Goal: Task Accomplishment & Management: Manage account settings

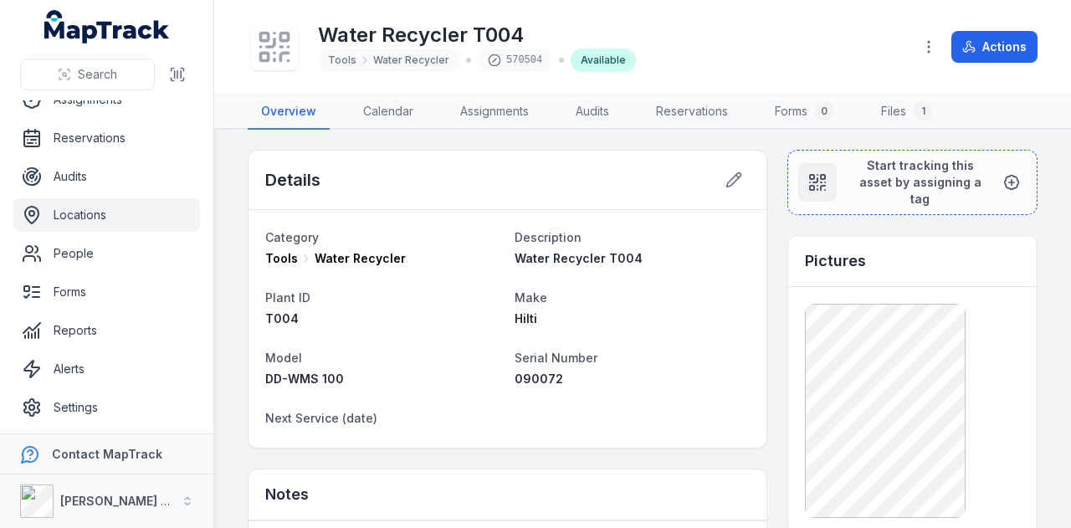
click at [137, 215] on link "Locations" at bounding box center [106, 214] width 187 height 33
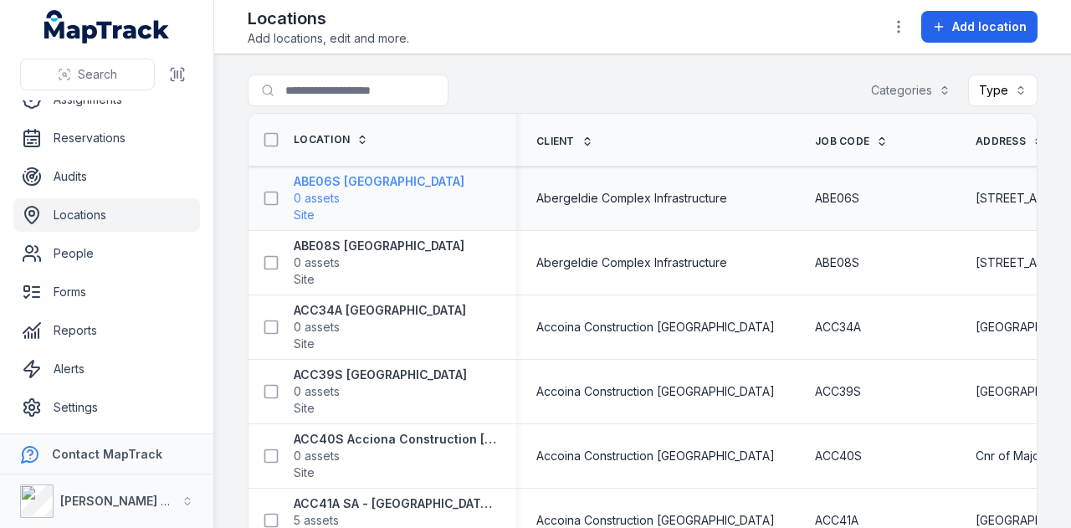
click at [373, 192] on span "0 assets" at bounding box center [379, 198] width 171 height 17
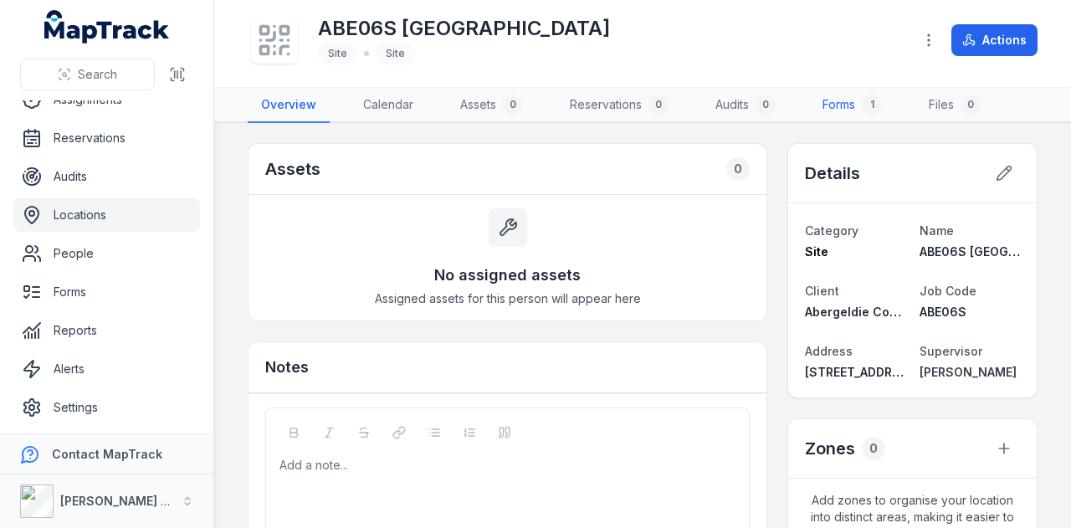
click at [838, 103] on link "Forms 1" at bounding box center [852, 105] width 86 height 35
click at [1000, 38] on button "Actions" at bounding box center [995, 40] width 86 height 32
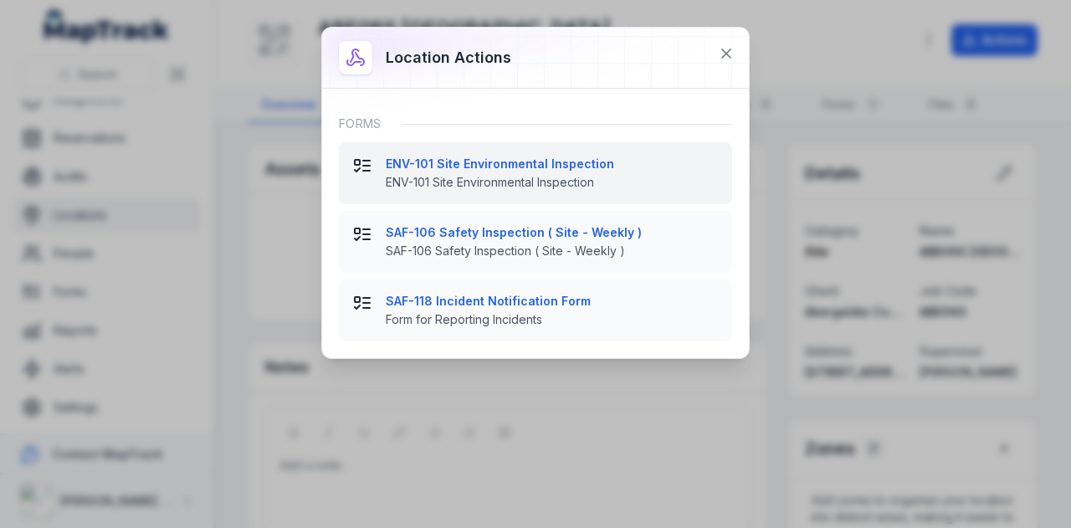
click at [570, 174] on span "ENV-101 Site Environmental Inspection" at bounding box center [552, 182] width 333 height 17
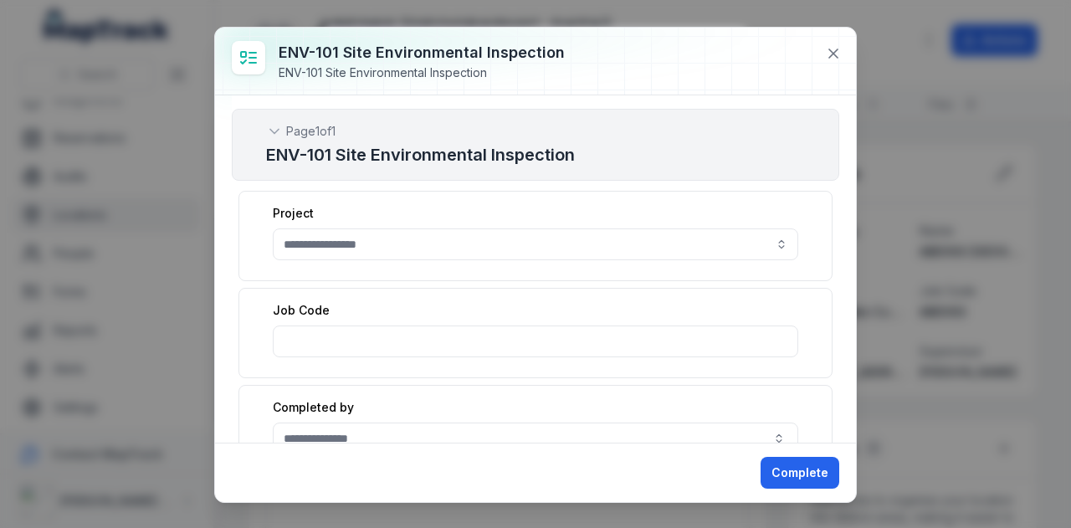
click at [336, 234] on button "button" at bounding box center [536, 244] width 526 height 32
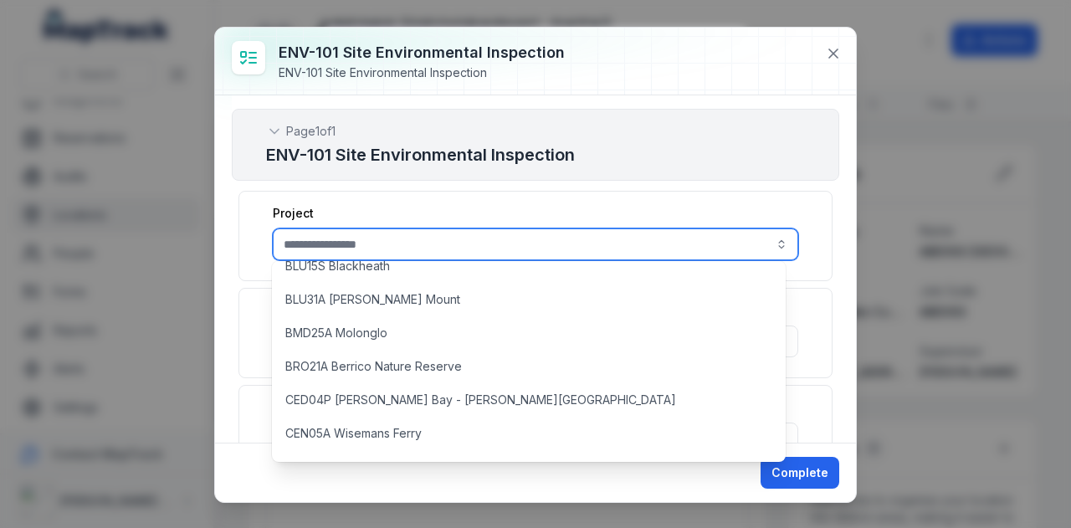
scroll to position [1423, 0]
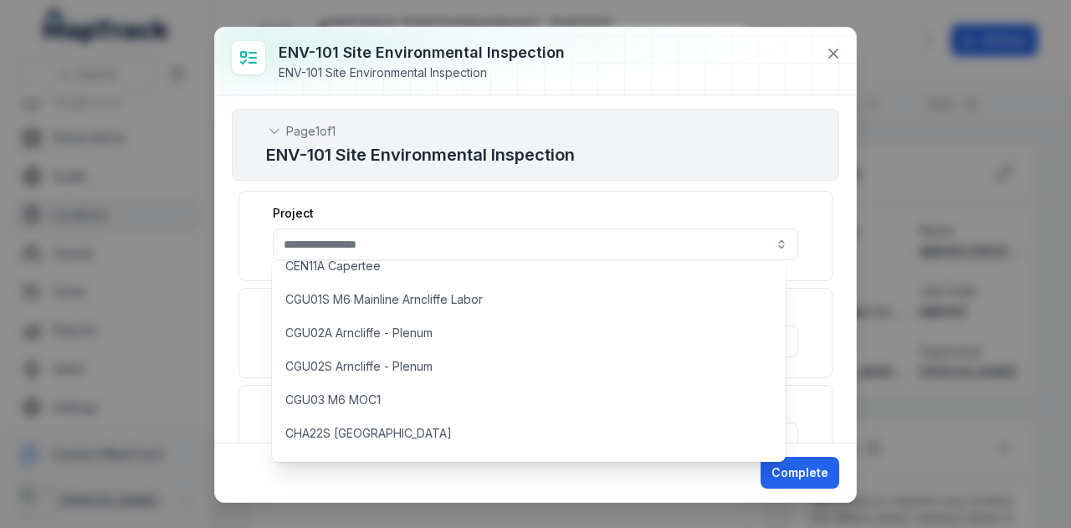
click at [465, 205] on div "Project" at bounding box center [536, 213] width 526 height 17
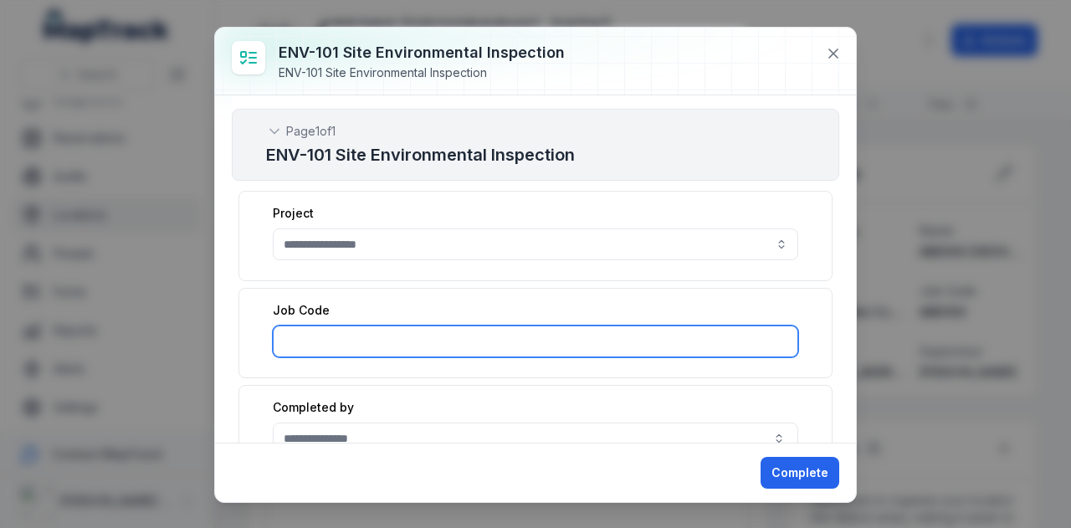
click at [460, 326] on input ":r22d:-form-item-label" at bounding box center [536, 342] width 526 height 32
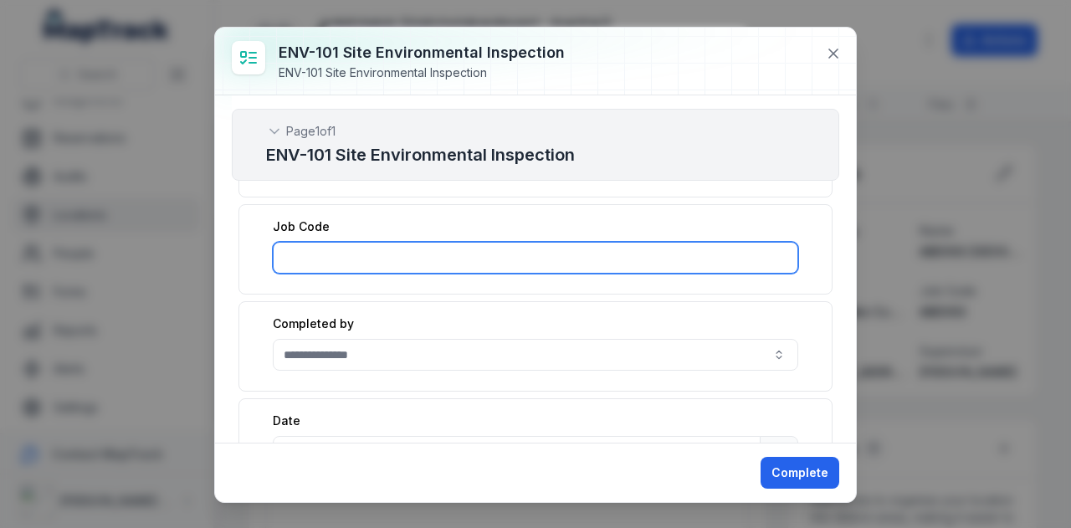
scroll to position [167, 0]
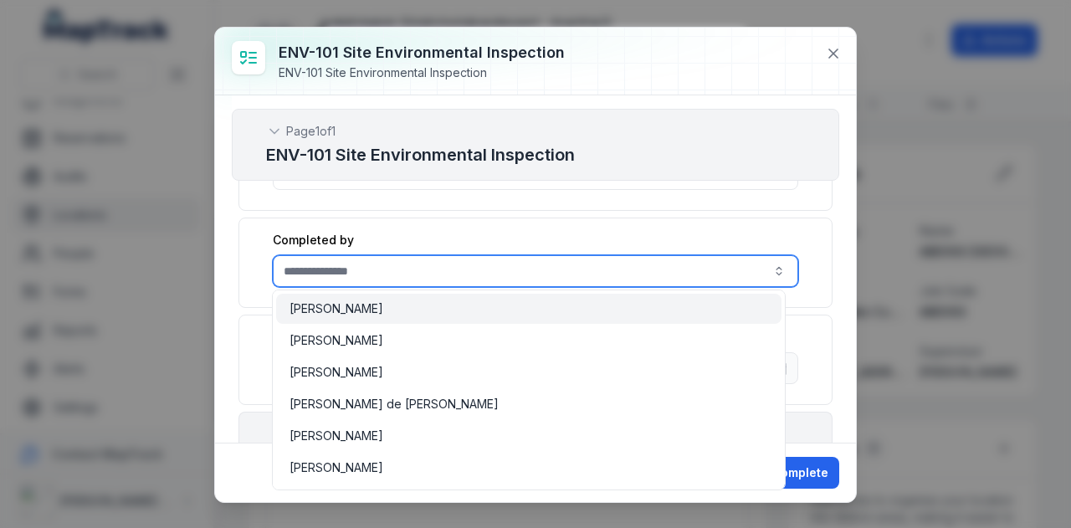
click at [495, 272] on input ":r22e:-form-item-label" at bounding box center [536, 271] width 526 height 32
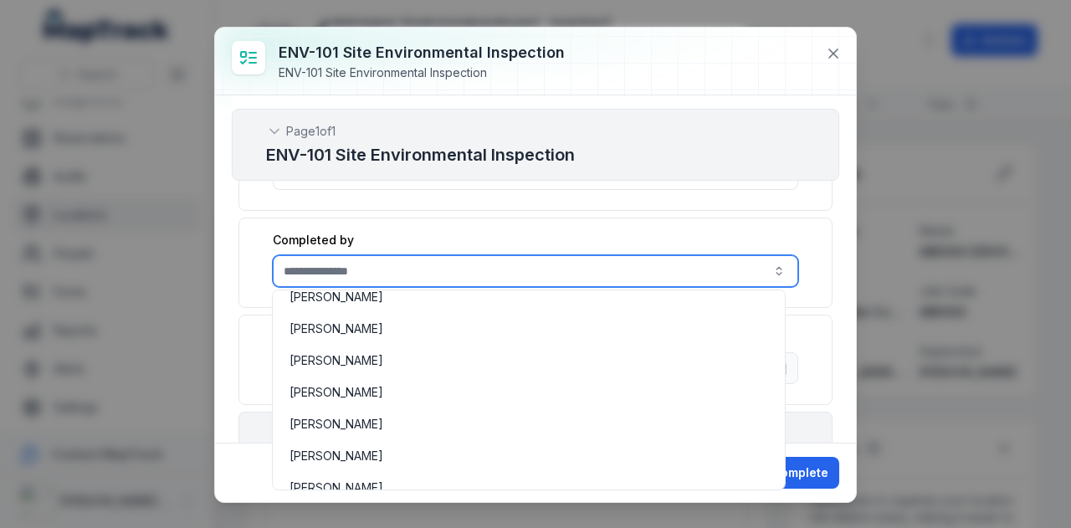
scroll to position [921, 0]
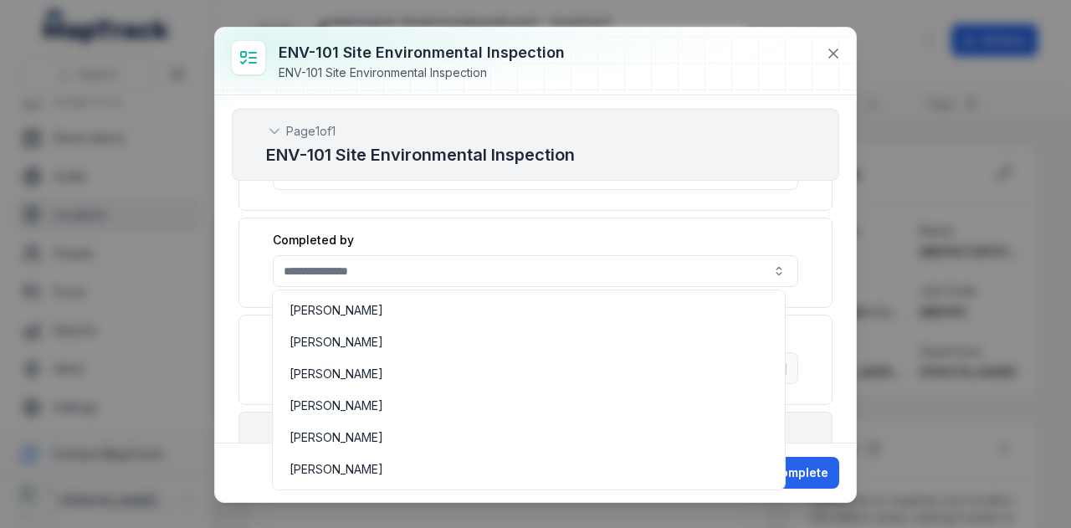
click at [503, 239] on div "Completed by" at bounding box center [536, 263] width 594 height 90
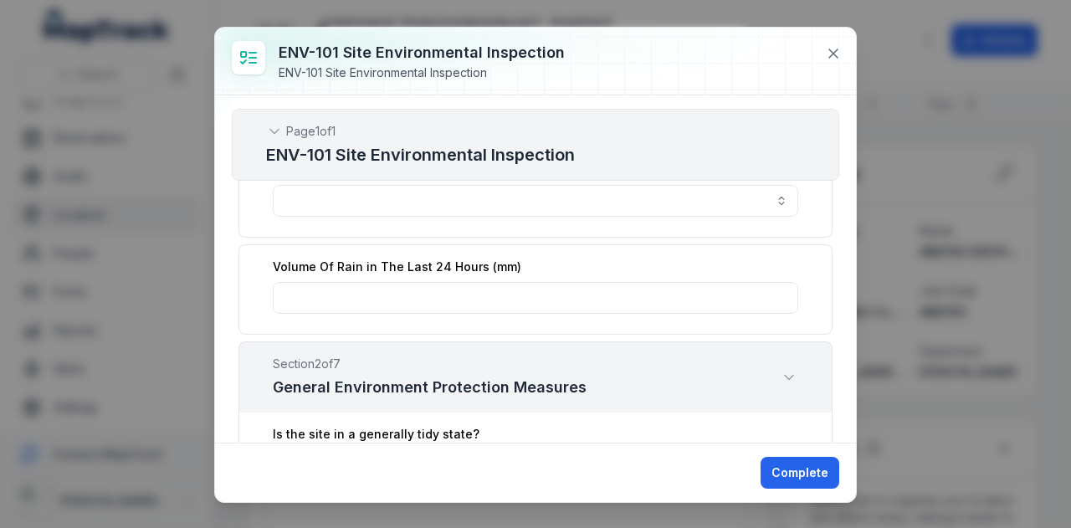
scroll to position [418, 0]
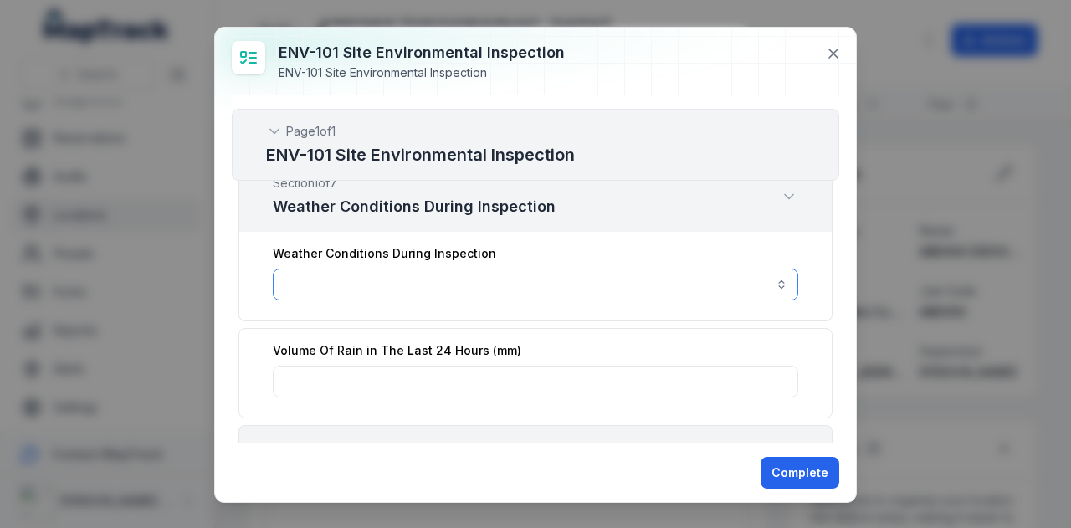
click at [622, 279] on button "button" at bounding box center [536, 285] width 526 height 32
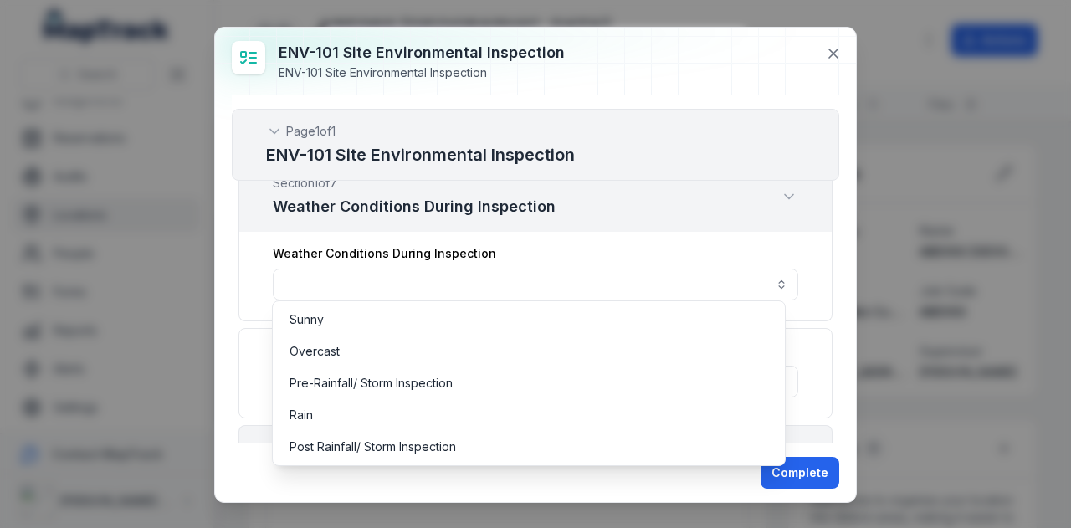
click at [580, 302] on div "Sunny Overcast Pre-Rainfall/ Storm Inspection Rain Post Rainfall/ Storm Inspect…" at bounding box center [529, 383] width 514 height 166
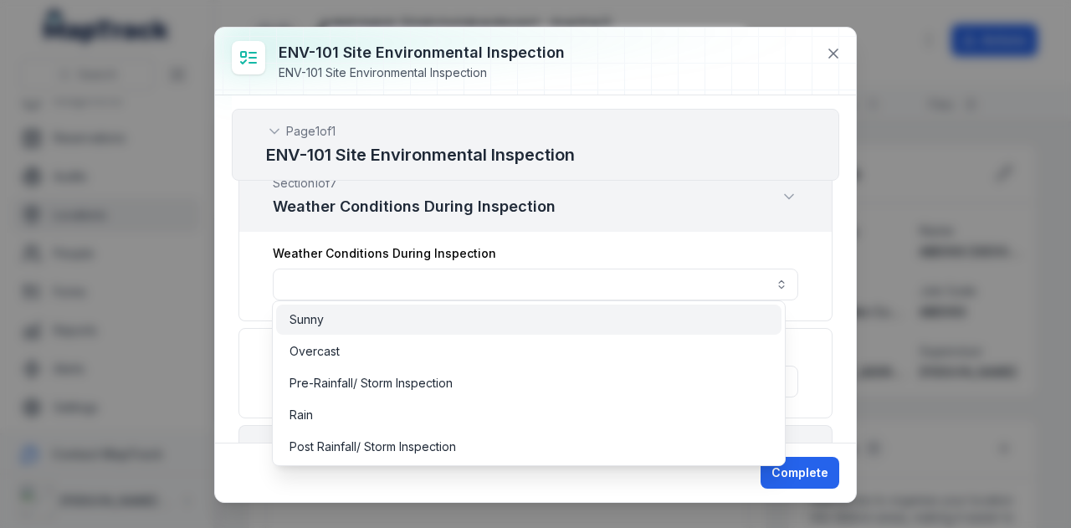
click at [577, 320] on div "Sunny" at bounding box center [529, 319] width 479 height 17
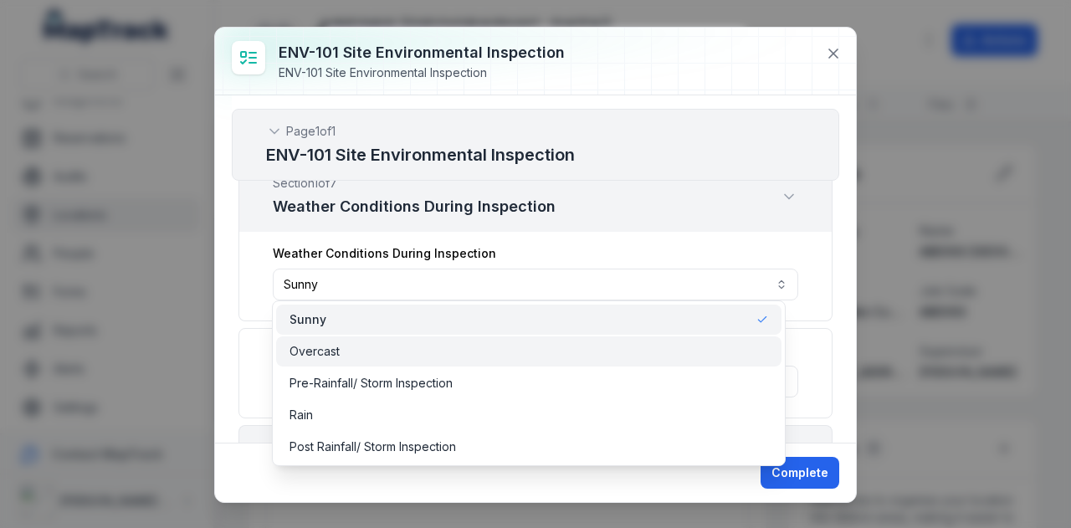
click at [584, 355] on div "Overcast" at bounding box center [529, 351] width 479 height 17
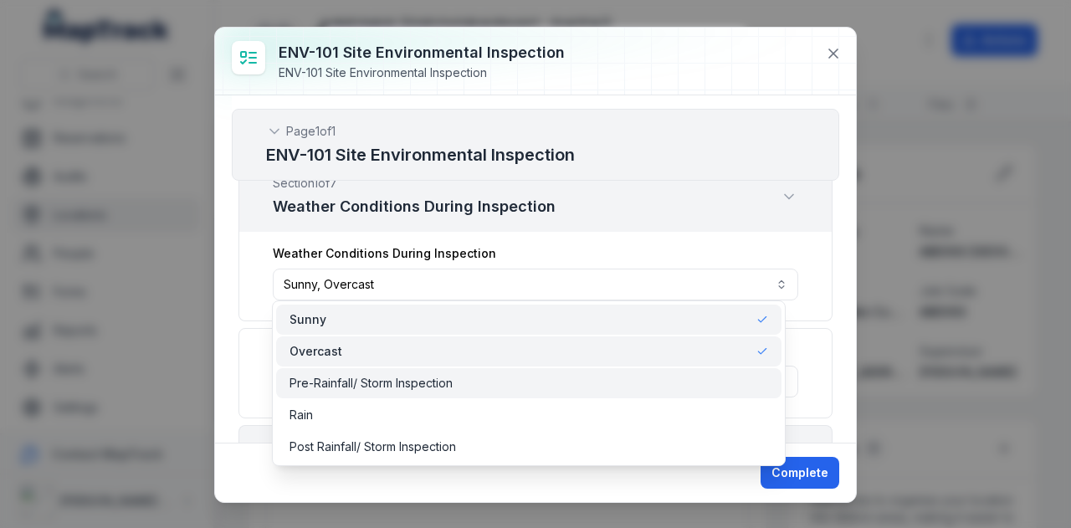
click at [582, 379] on div "Pre-Rainfall/ Storm Inspection" at bounding box center [529, 383] width 479 height 17
drag, startPoint x: 580, startPoint y: 384, endPoint x: 579, endPoint y: 351, distance: 33.5
click at [578, 379] on div "Pre-Rainfall/ Storm Inspection" at bounding box center [529, 383] width 479 height 17
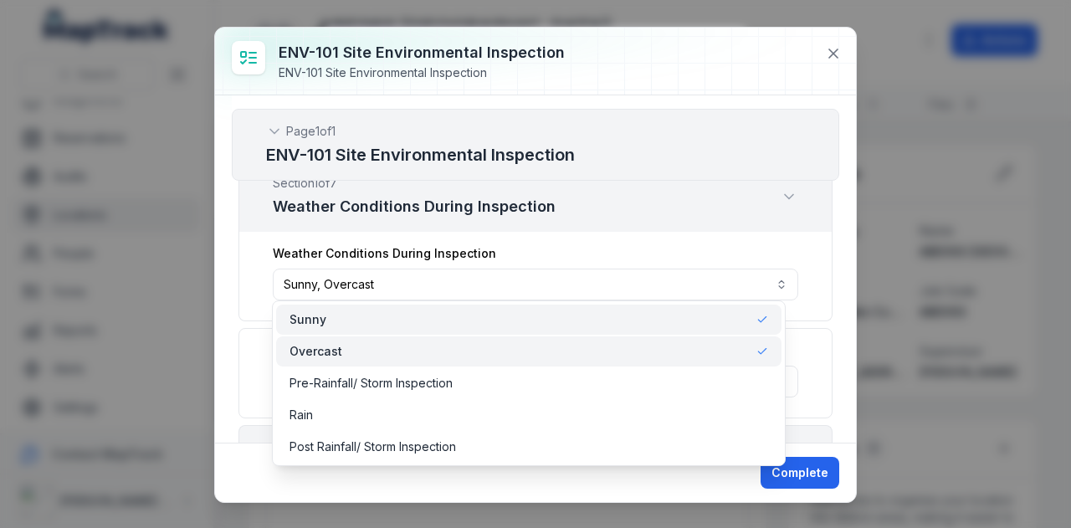
click at [582, 341] on div "Overcast" at bounding box center [528, 351] width 505 height 30
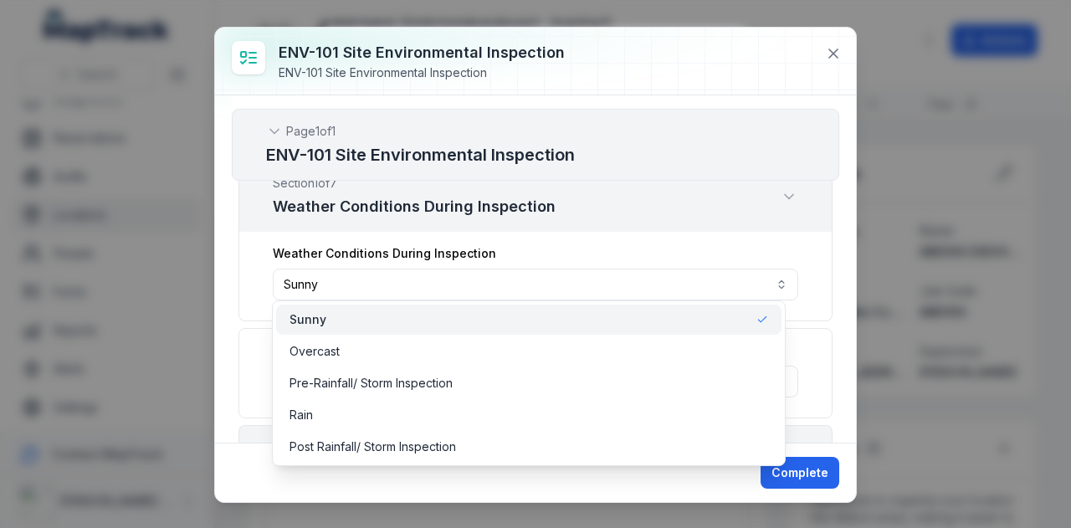
click at [593, 309] on div "Sunny" at bounding box center [528, 320] width 505 height 30
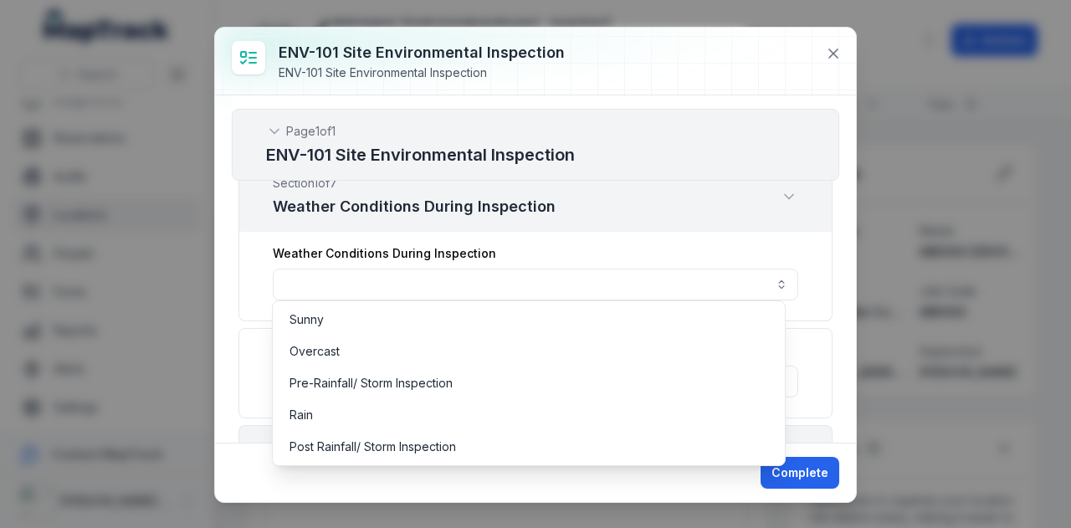
click at [830, 275] on div "Page 1 of 1 ENV-101 Site Environmental Inspection Project Job Code Completed by…" at bounding box center [535, 268] width 641 height 347
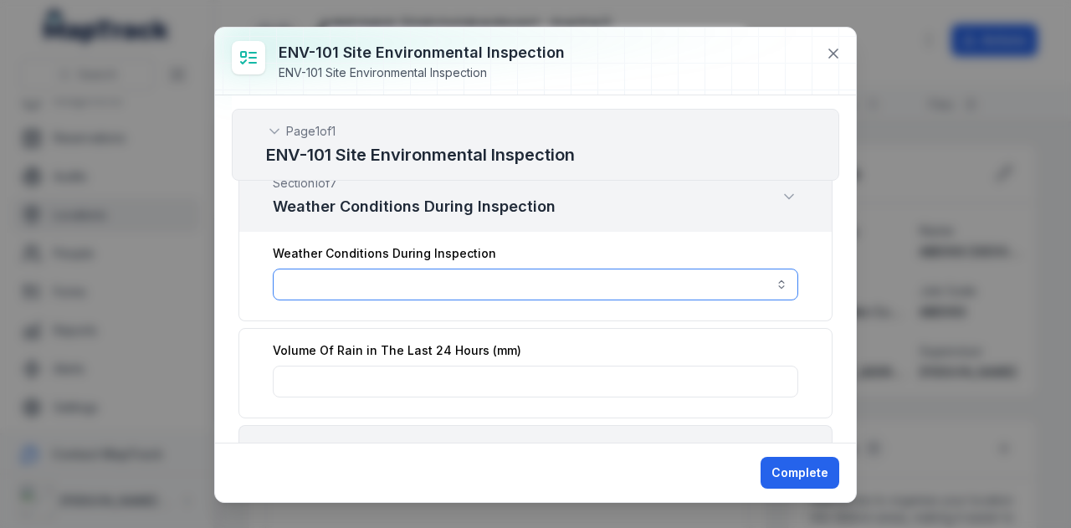
scroll to position [502, 0]
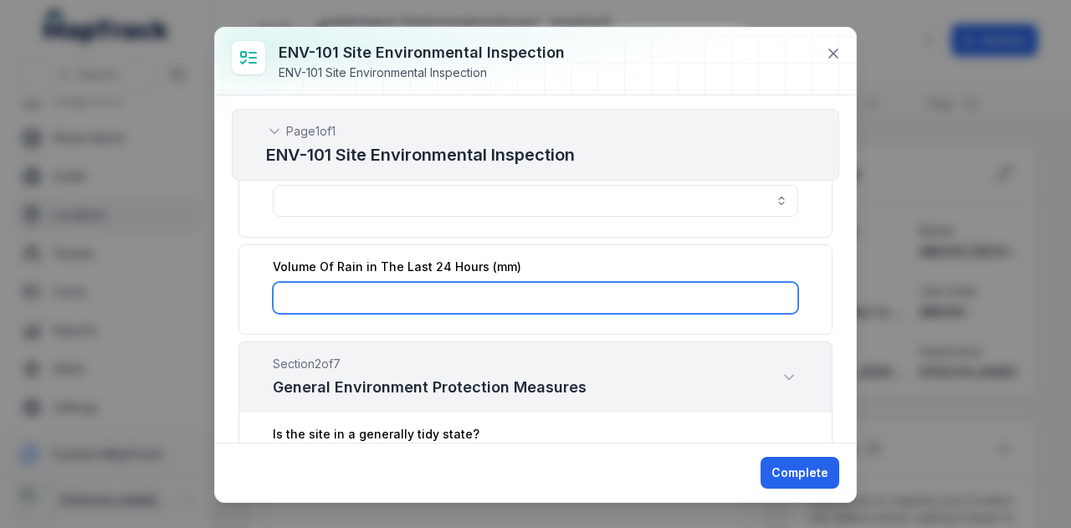
click at [490, 290] on input ":r23e:-form-item-label" at bounding box center [536, 298] width 526 height 32
type input "**"
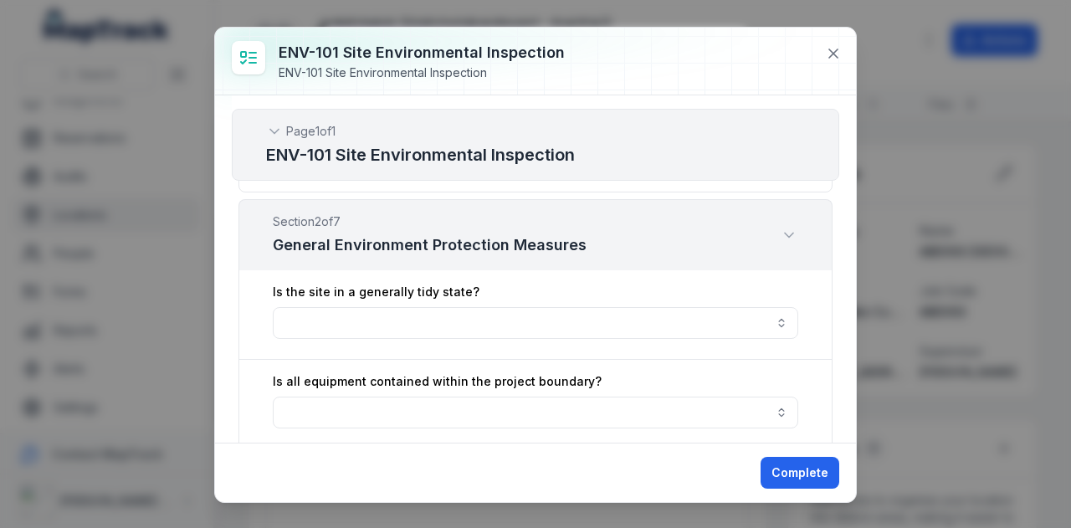
scroll to position [670, 0]
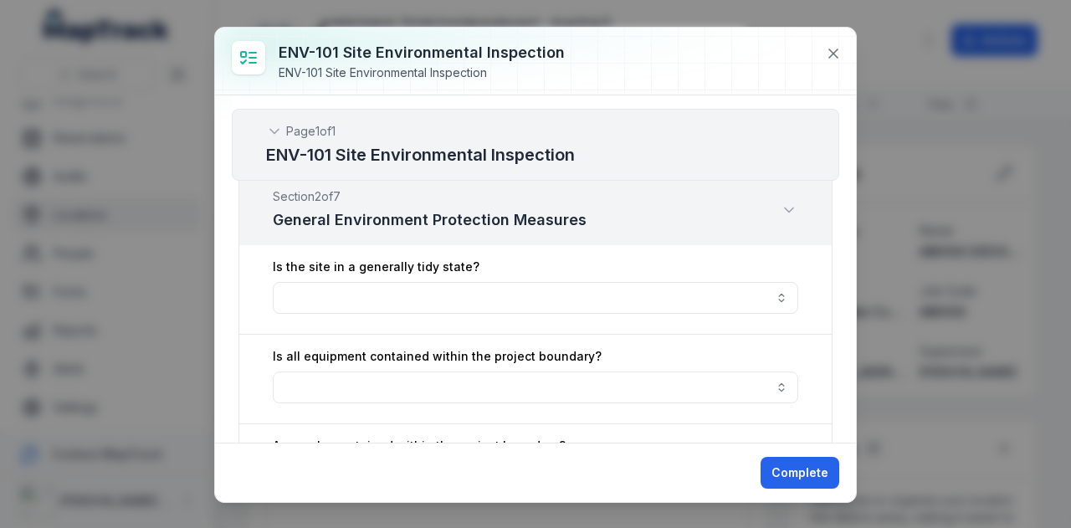
click at [817, 267] on div "Is the site in a generally tidy state?" at bounding box center [536, 290] width 594 height 90
click at [783, 287] on button "button" at bounding box center [536, 298] width 526 height 32
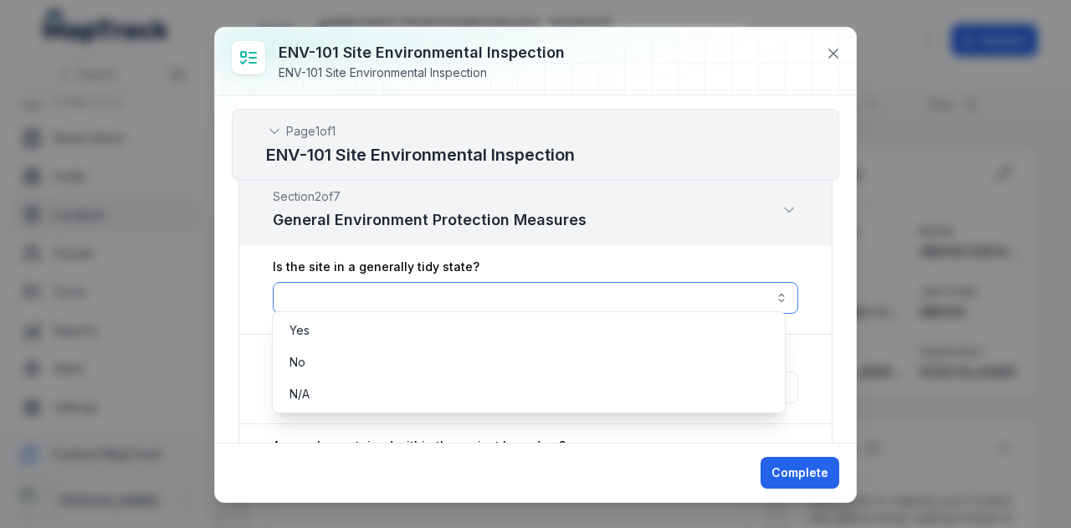
click at [783, 287] on button "button" at bounding box center [536, 298] width 526 height 32
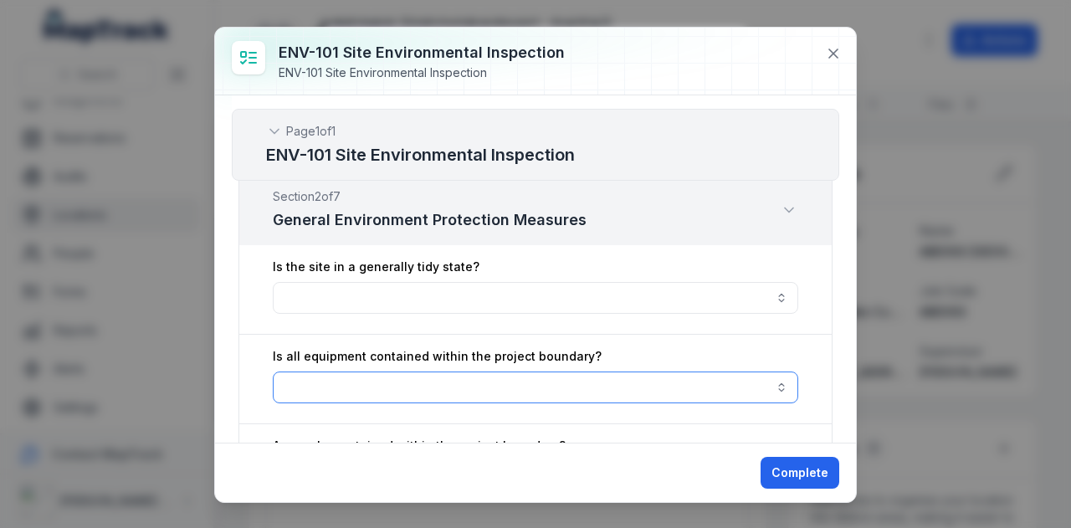
click at [758, 378] on button "button" at bounding box center [536, 388] width 526 height 32
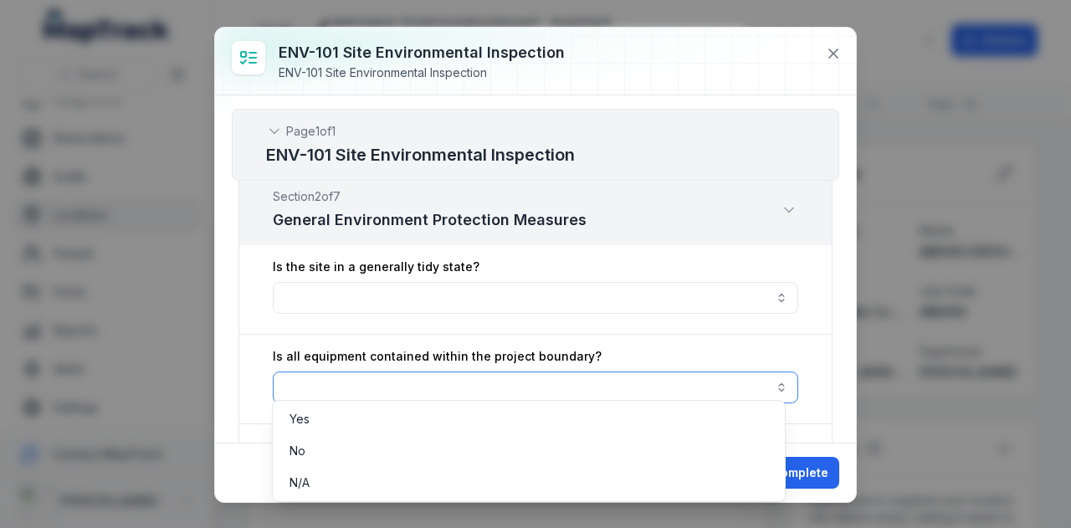
click at [758, 374] on button "button" at bounding box center [536, 388] width 526 height 32
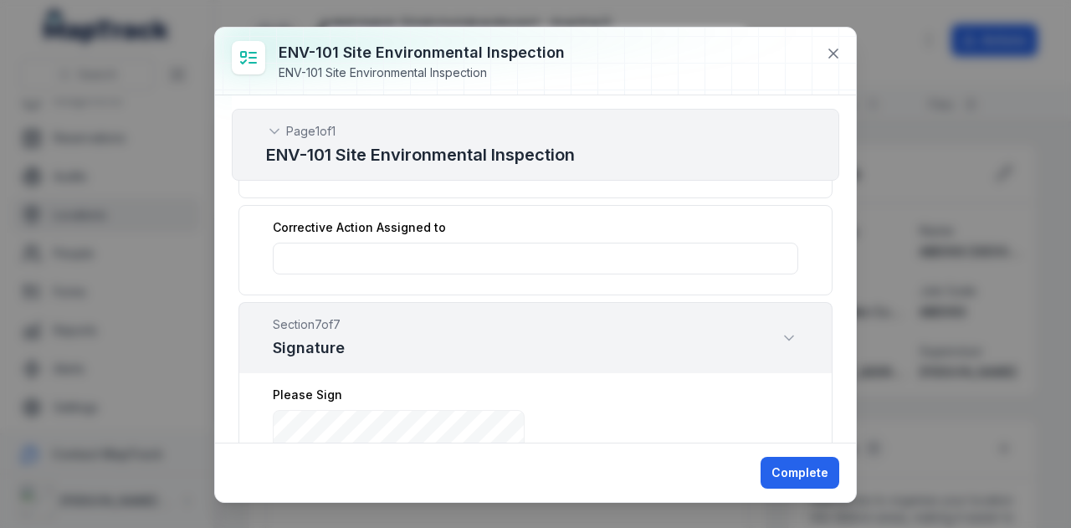
scroll to position [5775, 0]
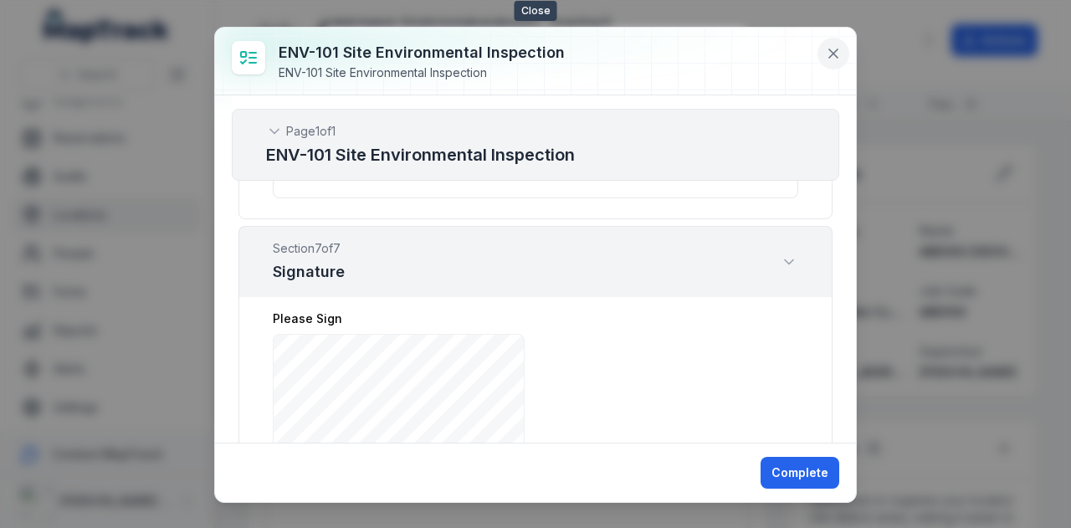
click at [830, 47] on icon at bounding box center [833, 53] width 17 height 17
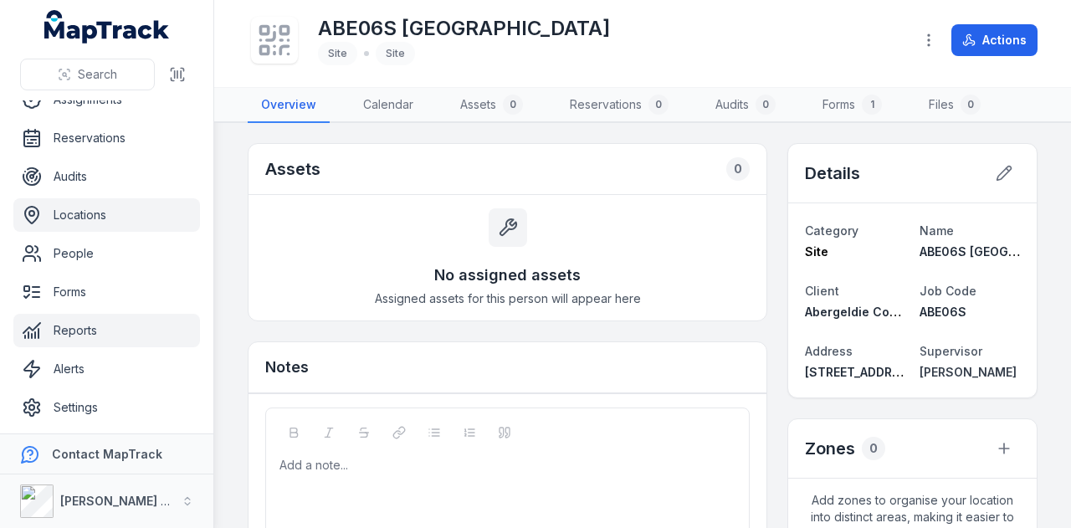
click at [94, 321] on link "Reports" at bounding box center [106, 330] width 187 height 33
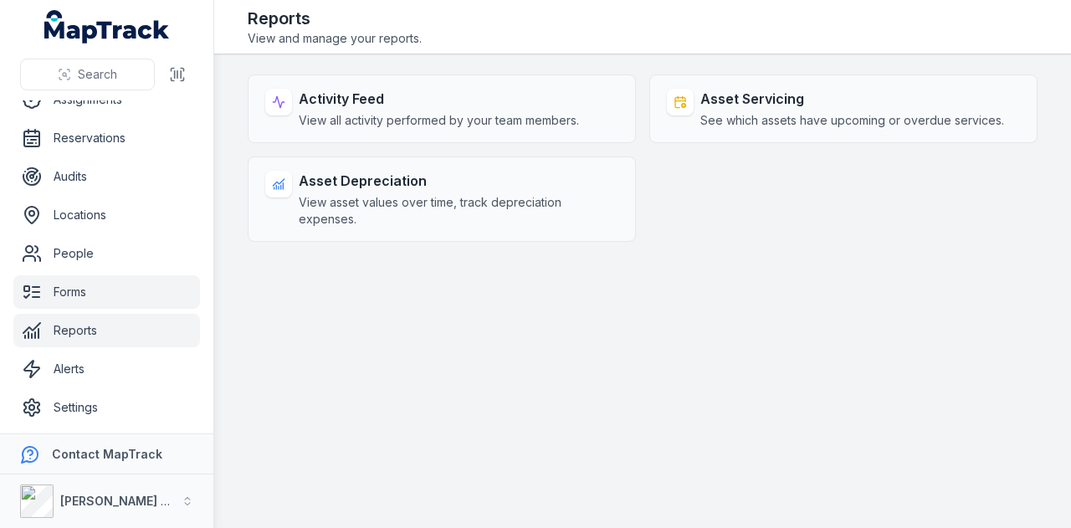
click at [89, 295] on link "Forms" at bounding box center [106, 291] width 187 height 33
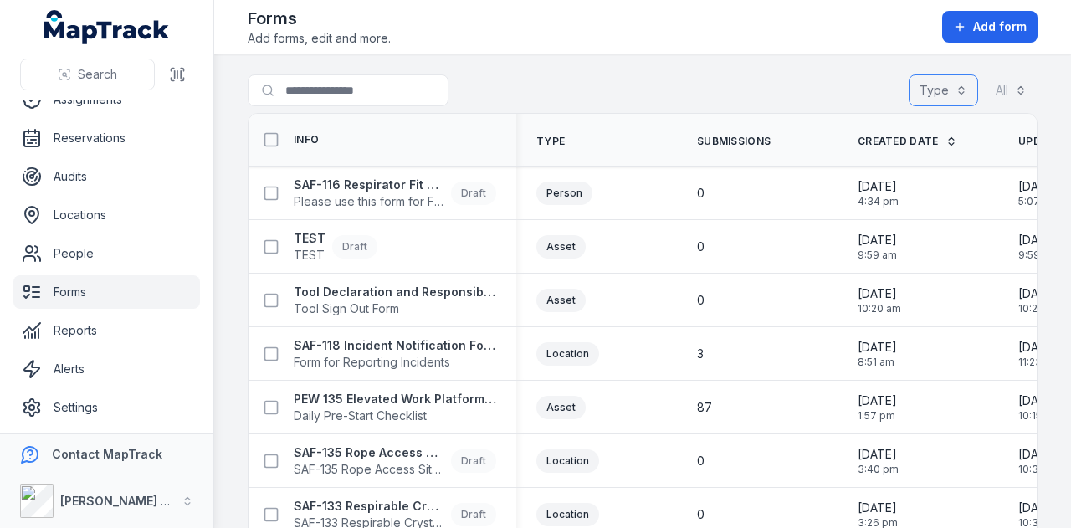
click at [916, 90] on button "Type" at bounding box center [943, 90] width 69 height 32
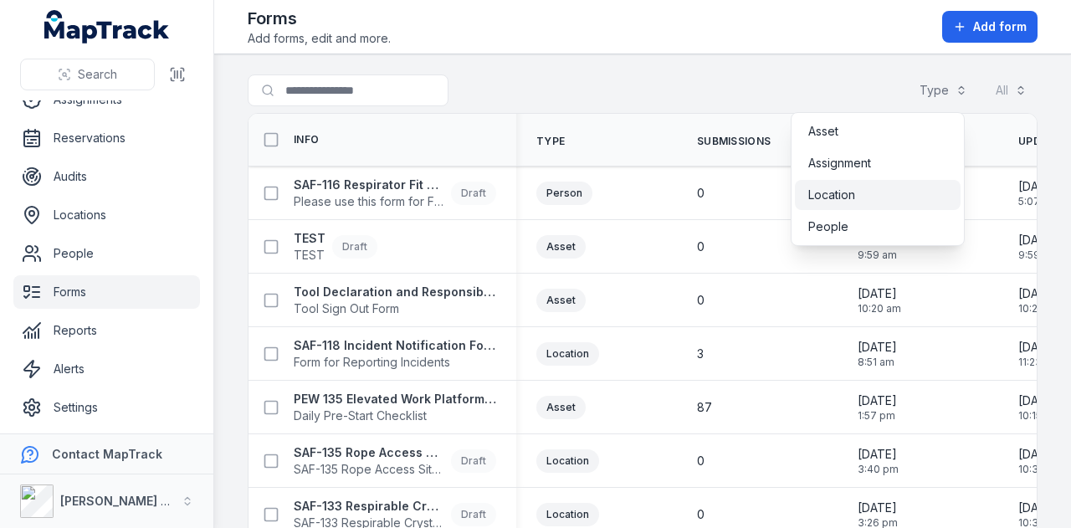
click at [887, 187] on div "Location" at bounding box center [877, 195] width 139 height 17
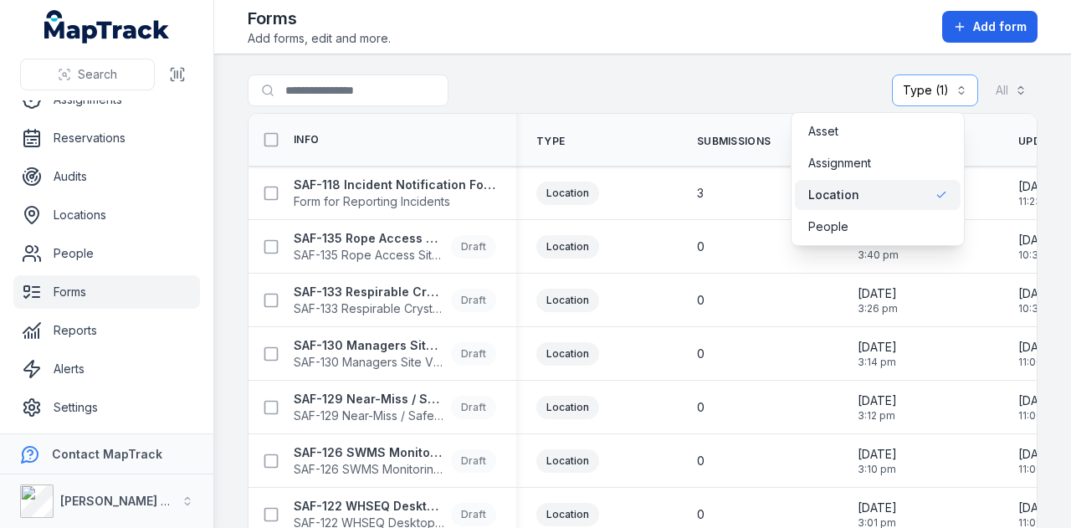
click at [672, 66] on main "Search for forms Type (1) ******** All Info Type Submissions Created Date Updat…" at bounding box center [642, 291] width 857 height 474
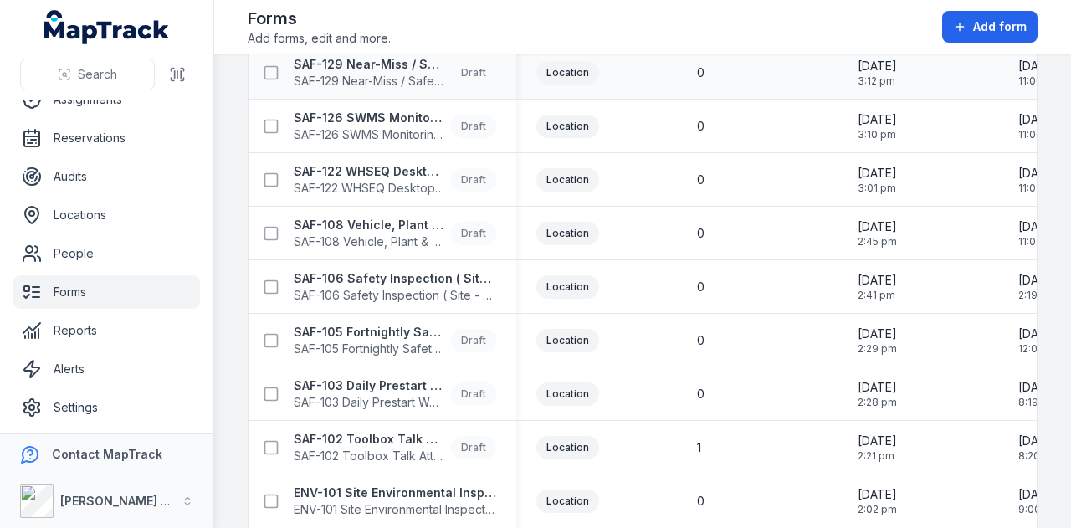
scroll to position [398, 0]
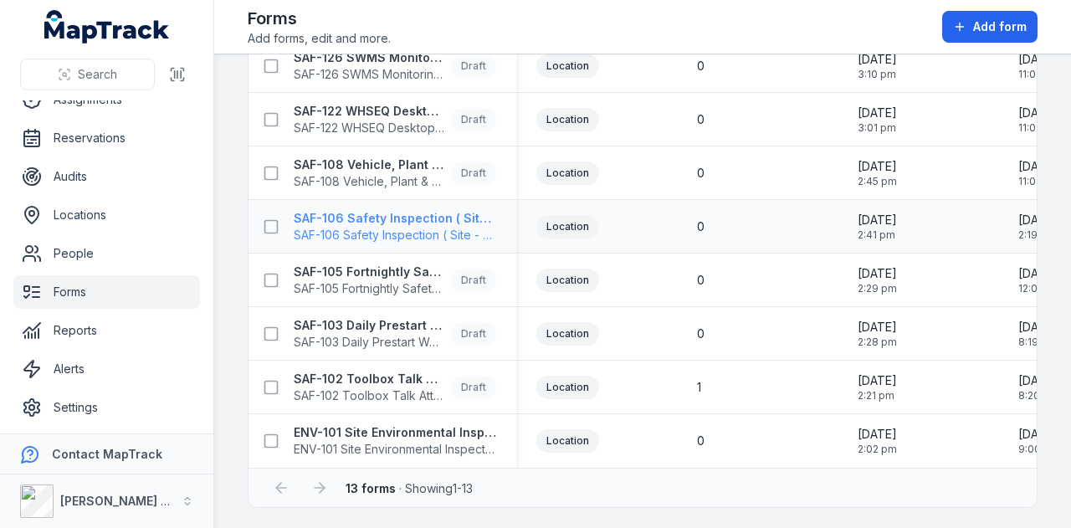
click at [476, 213] on strong "SAF-106 Safety Inspection ( Site - Weekly )" at bounding box center [395, 218] width 203 height 17
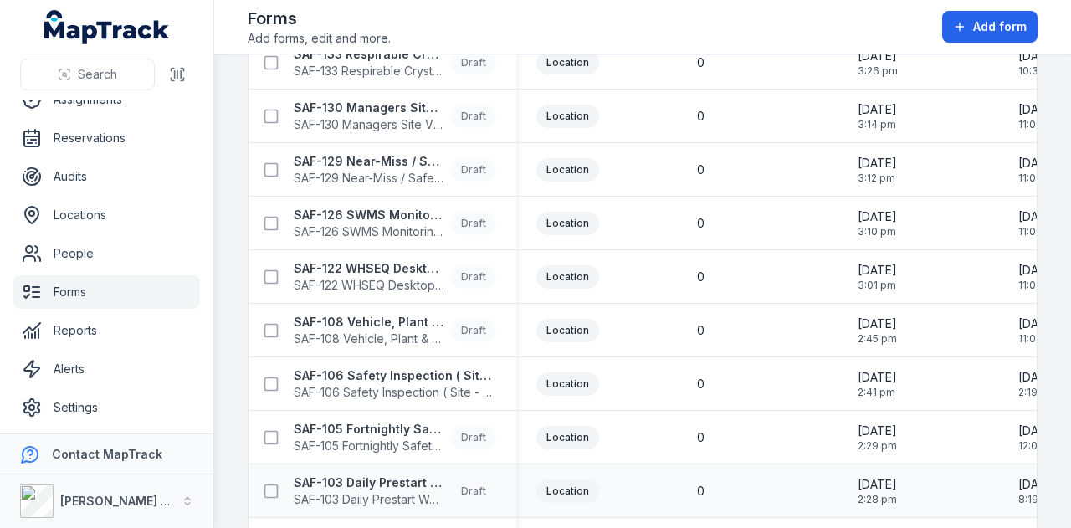
scroll to position [335, 0]
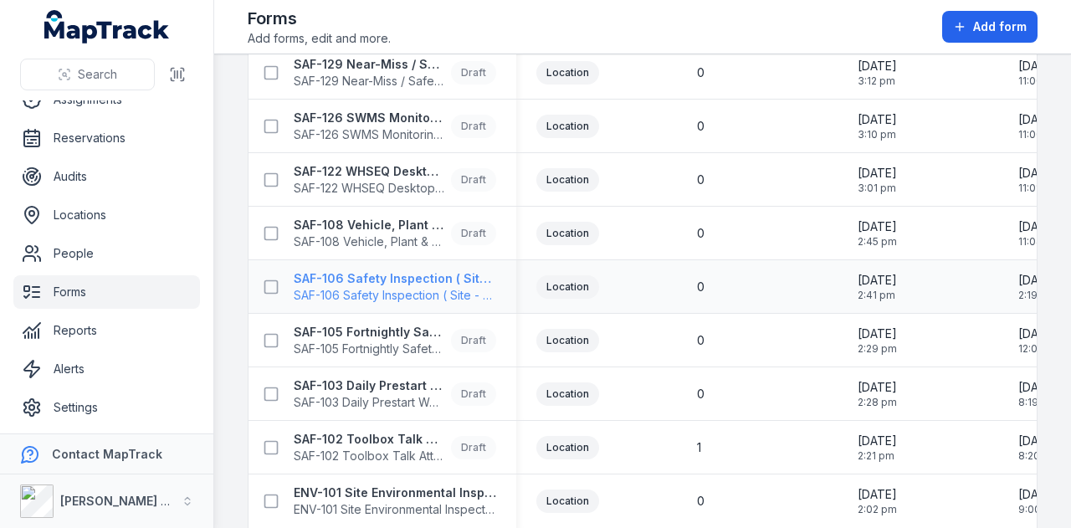
click at [407, 277] on strong "SAF-106 Safety Inspection ( Site - Weekly )" at bounding box center [395, 278] width 203 height 17
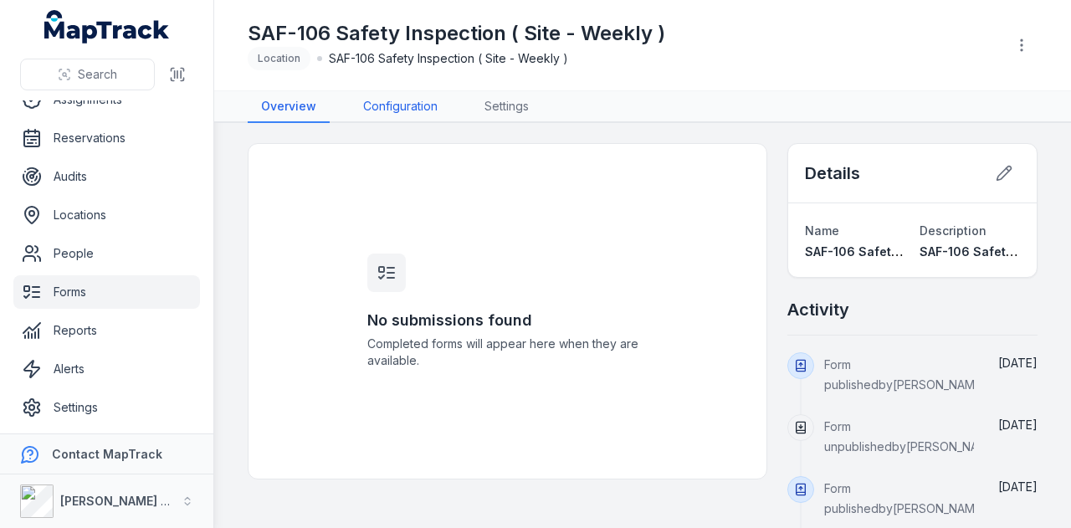
click at [395, 101] on link "Configuration" at bounding box center [400, 107] width 101 height 32
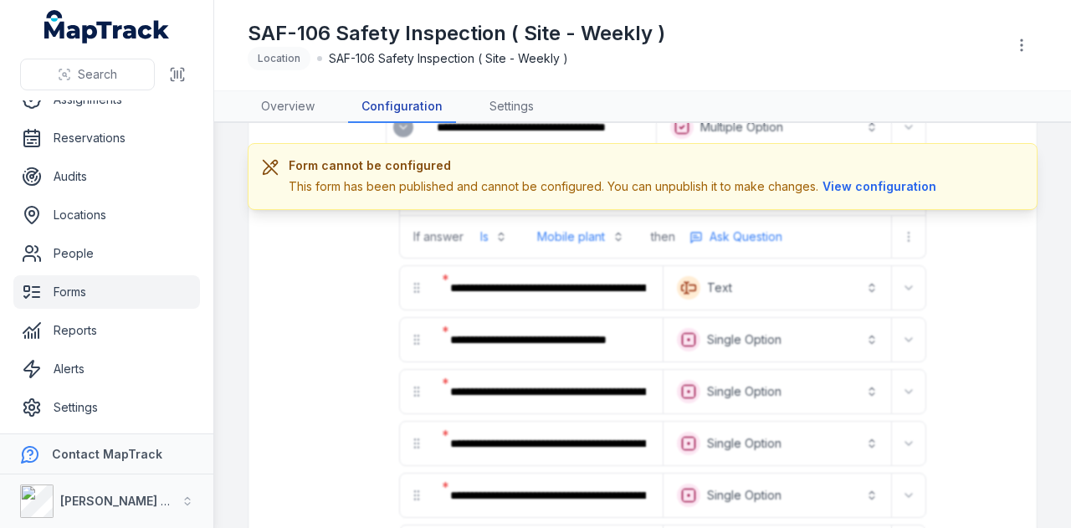
scroll to position [586, 0]
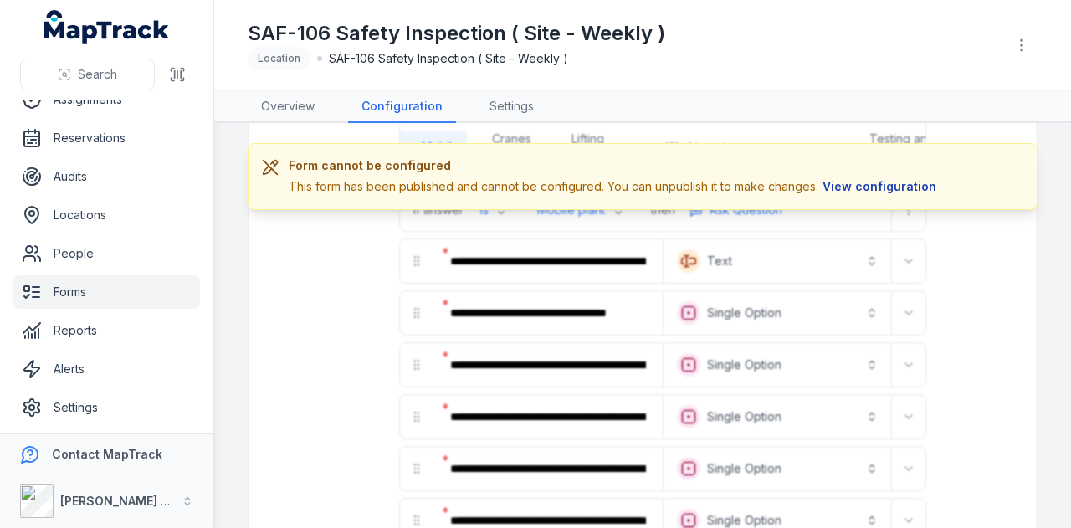
click at [895, 180] on button "View configuration" at bounding box center [879, 186] width 122 height 18
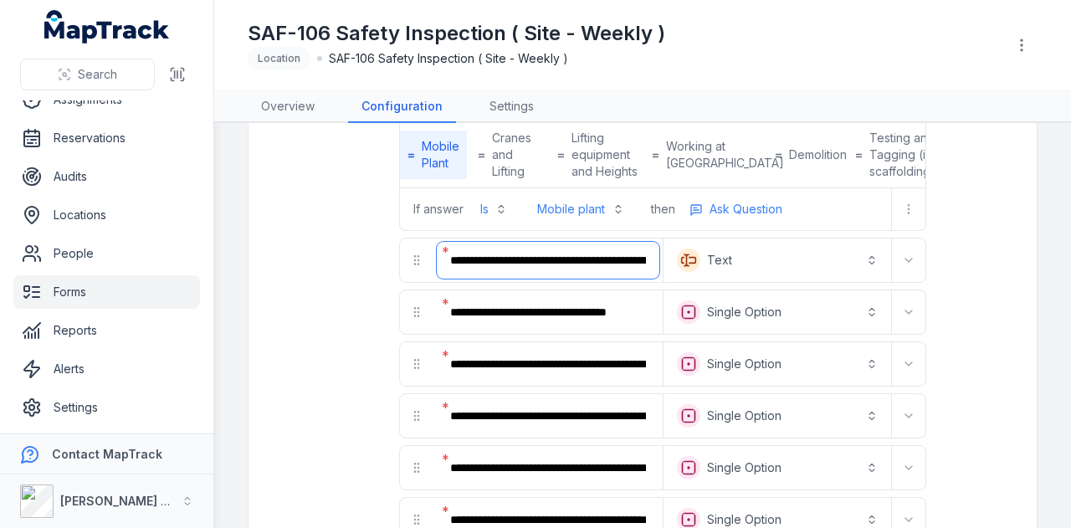
click at [531, 269] on input "**********" at bounding box center [548, 260] width 223 height 37
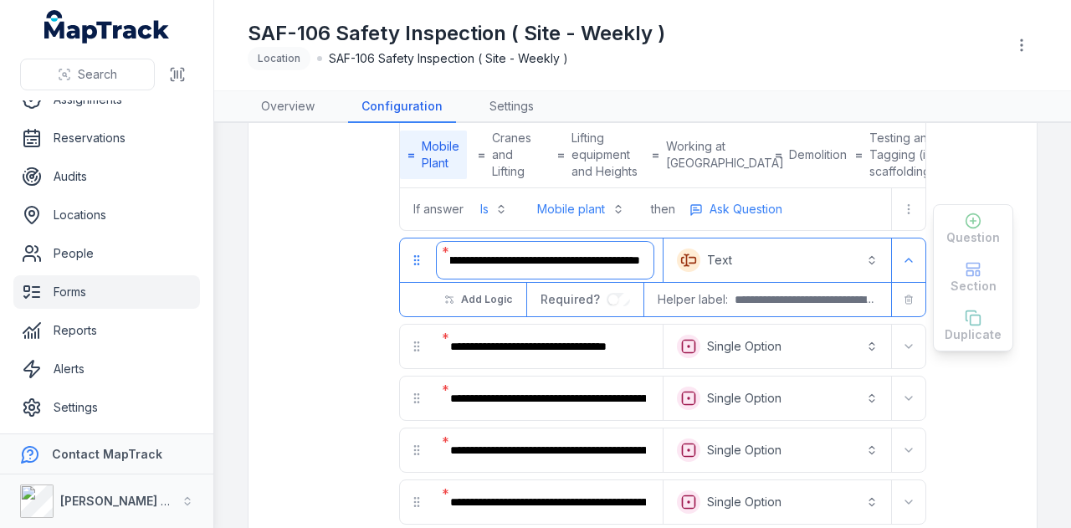
scroll to position [0, 114]
click at [621, 270] on input "**********" at bounding box center [545, 260] width 217 height 37
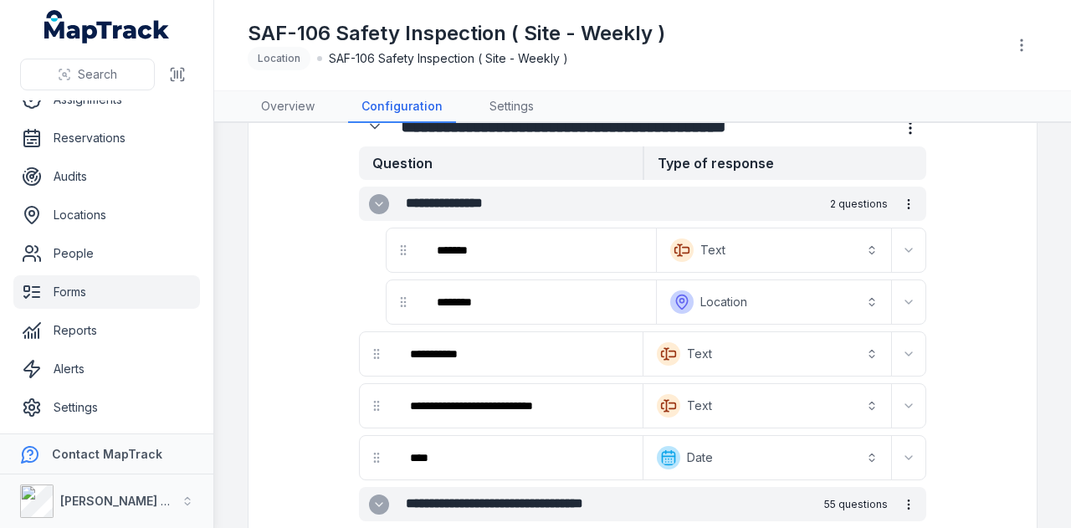
scroll to position [0, 0]
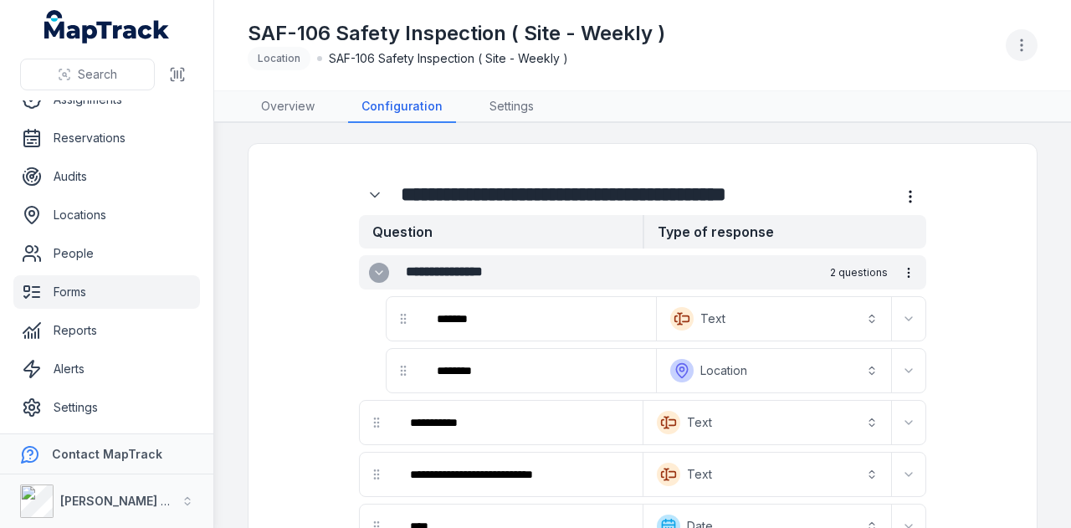
type input "**********"
click at [1029, 36] on button "button" at bounding box center [1022, 45] width 32 height 32
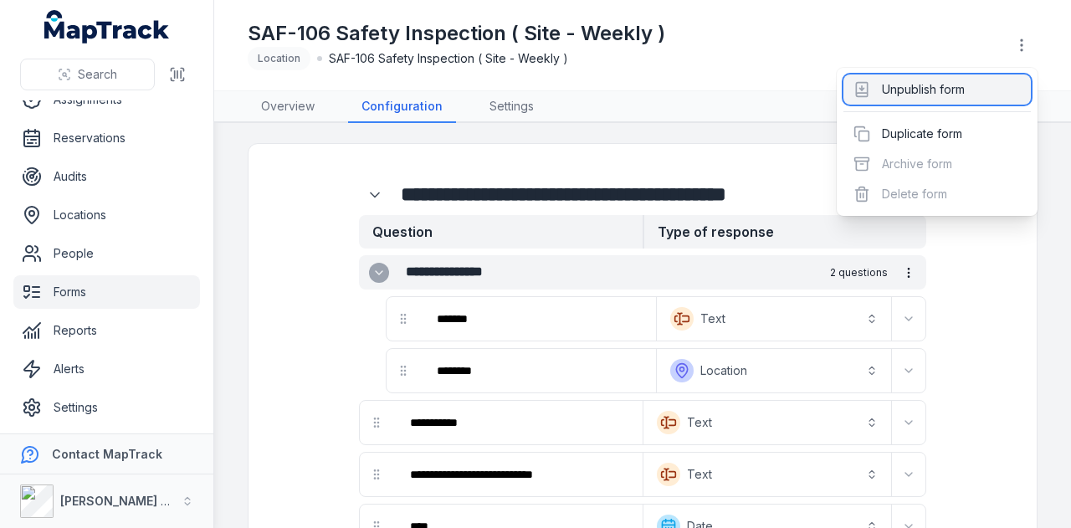
click at [936, 93] on div "Unpublish form" at bounding box center [937, 89] width 187 height 30
